Goal: Information Seeking & Learning: Find specific fact

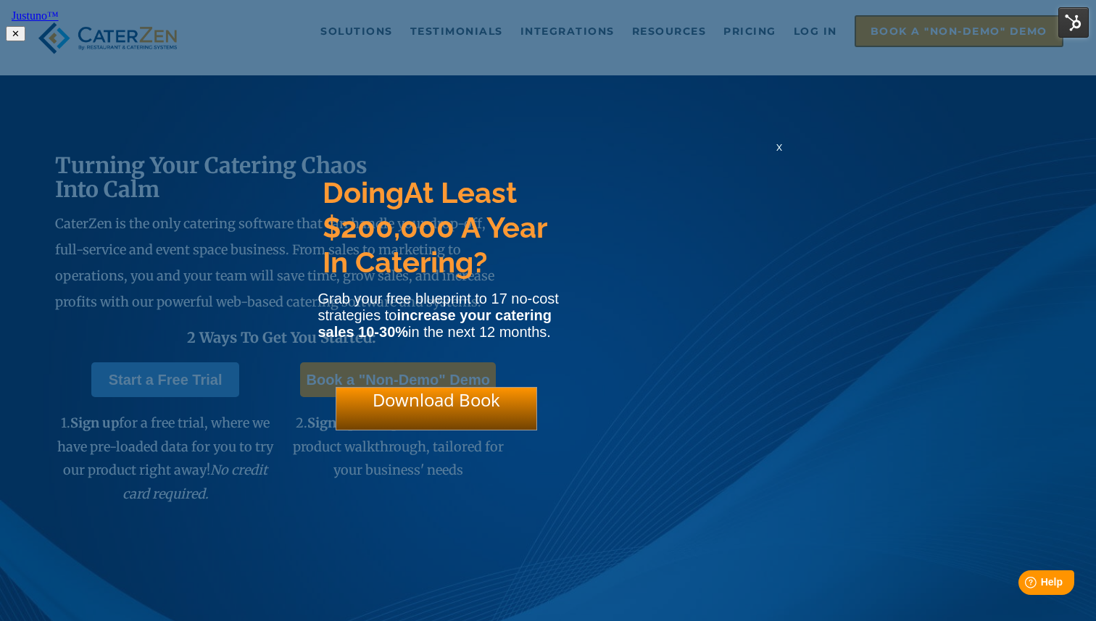
click at [679, 47] on html "Justuno™ ✕ Doing At Least $200,000 A Year In Catering? Grab your free blueprint…" at bounding box center [548, 23] width 1096 height 47
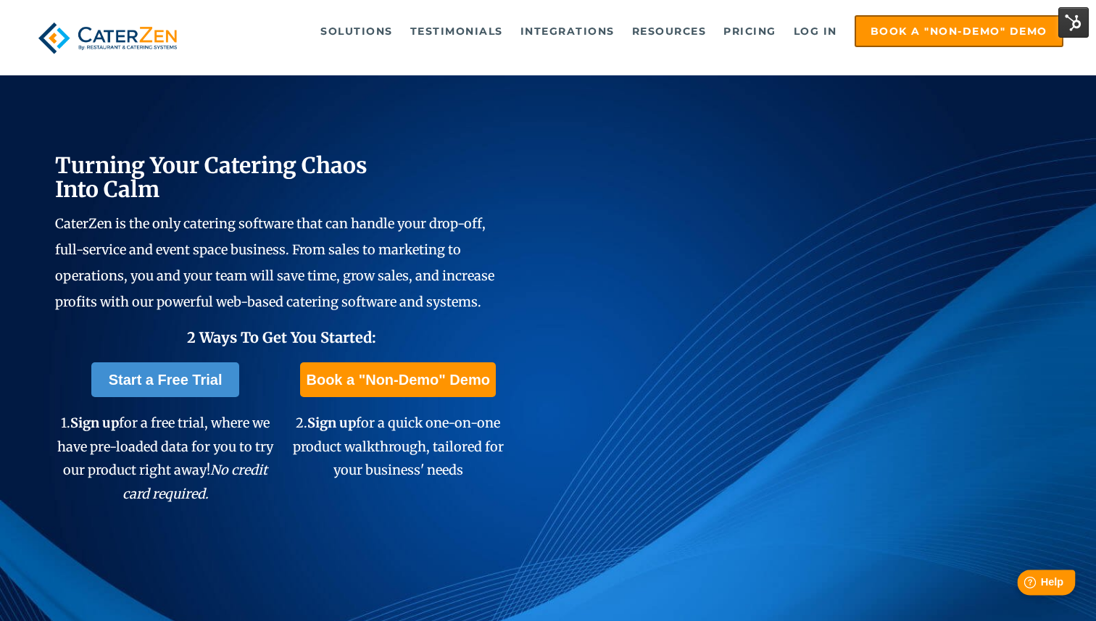
click at [1054, 589] on div "Help Help" at bounding box center [1046, 582] width 58 height 25
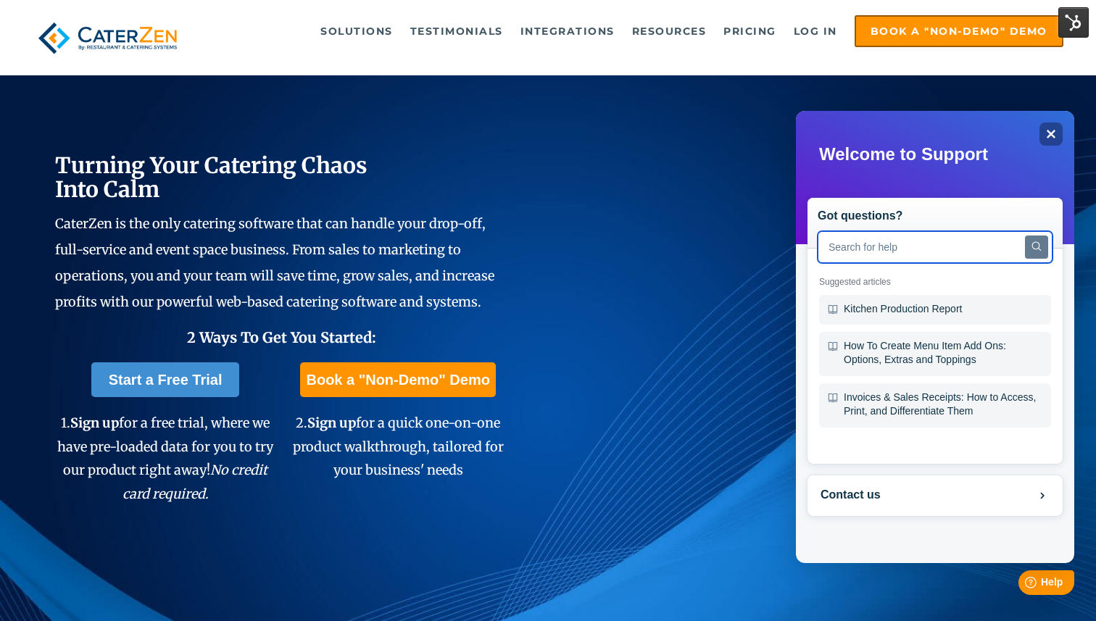
click at [903, 247] on input "text" at bounding box center [935, 247] width 235 height 32
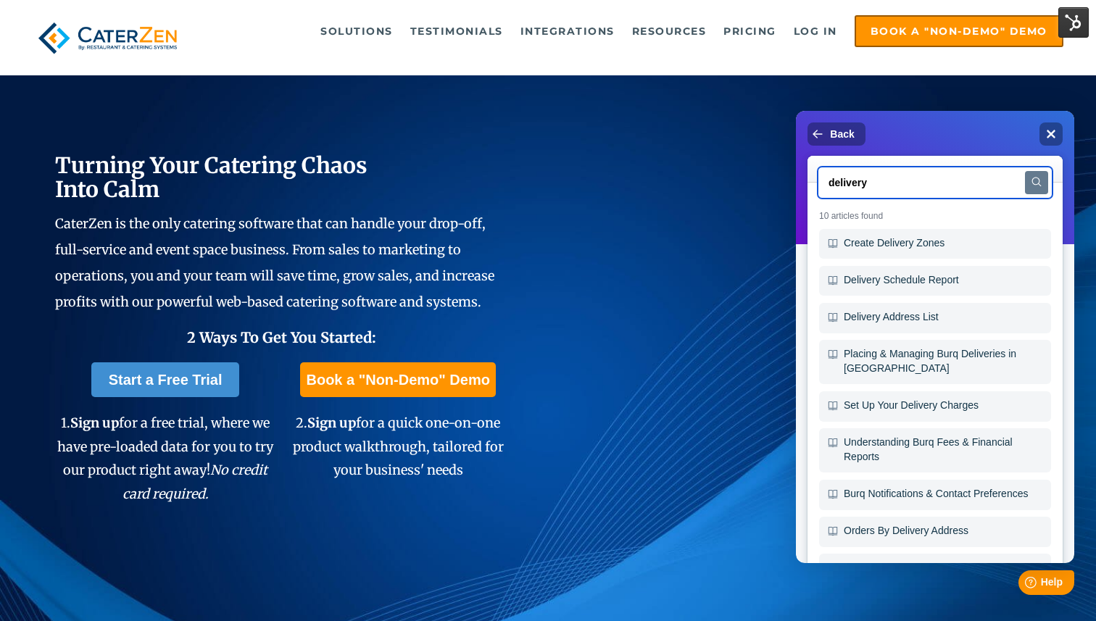
click at [863, 170] on input "delivery" at bounding box center [935, 183] width 235 height 32
click at [860, 183] on input "delivery" at bounding box center [935, 183] width 235 height 32
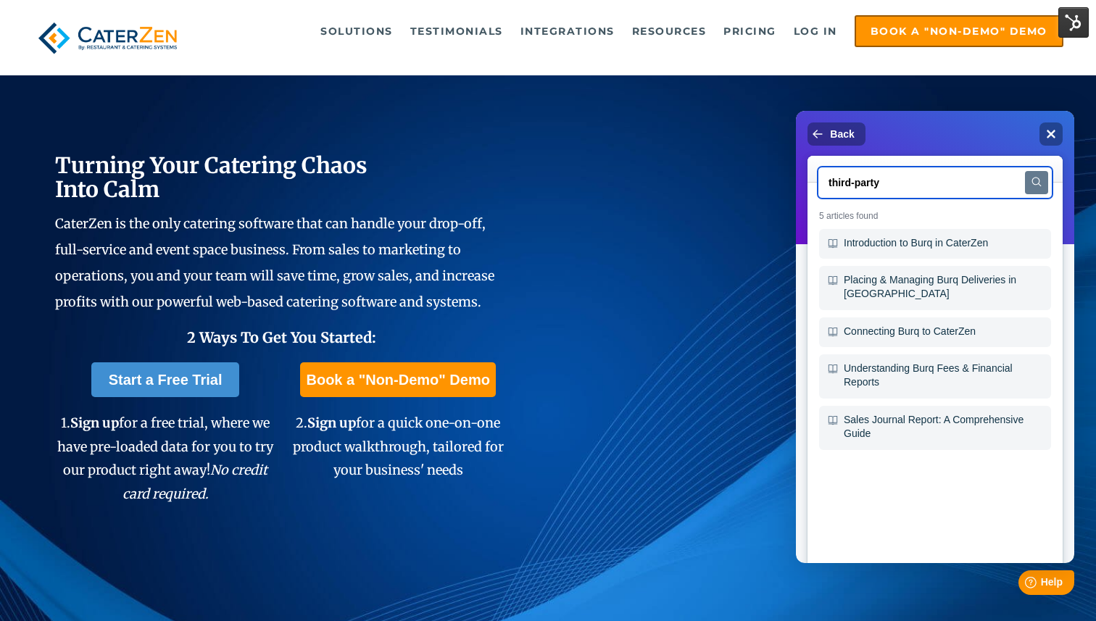
click at [889, 183] on input "third-party" at bounding box center [935, 183] width 235 height 32
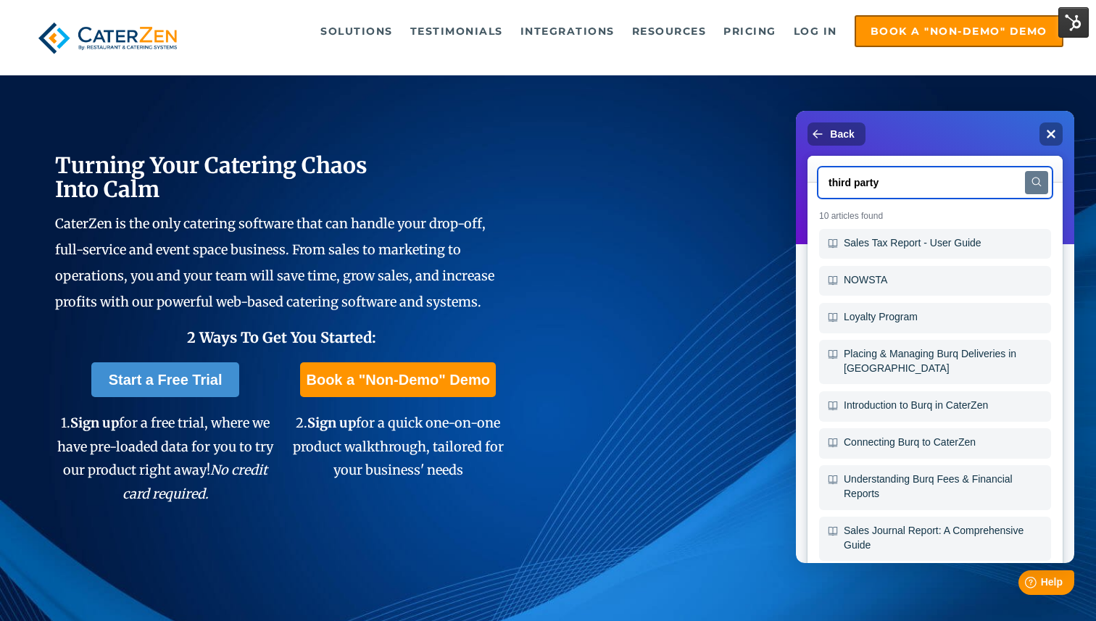
click at [842, 186] on input "third party" at bounding box center [935, 183] width 235 height 32
type input "ez cater"
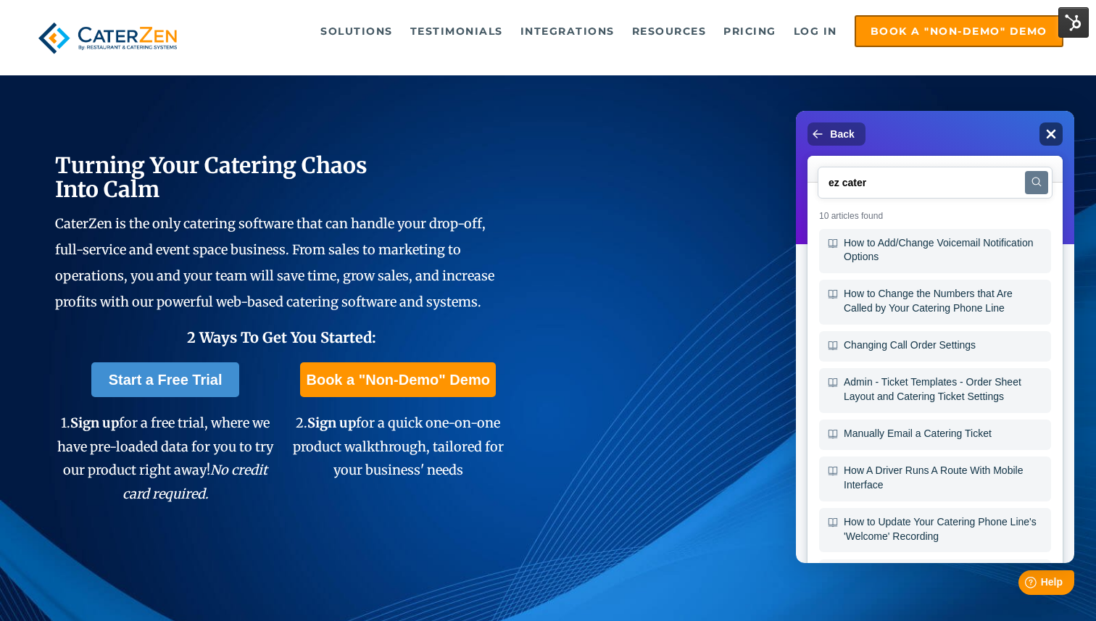
click at [1049, 128] on icon "Close" at bounding box center [1050, 133] width 11 height 11
